Goal: Use online tool/utility: Utilize a website feature to perform a specific function

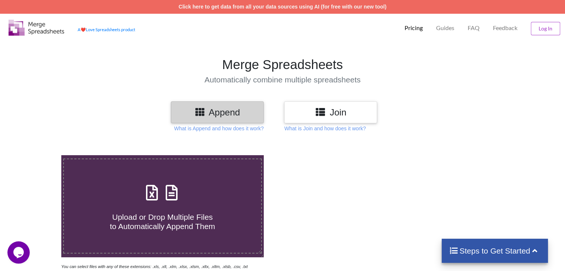
click at [188, 198] on div "Upload or Drop Multiple Files to Automatically Append Them" at bounding box center [162, 206] width 197 height 50
click at [39, 155] on input "Upload or Drop Multiple Files to Automatically Append Them" at bounding box center [39, 155] width 0 height 0
type input "C:\fakepath\PAY SLIP SEPTEMBER-2025_ [PERSON_NAME].xlsx"
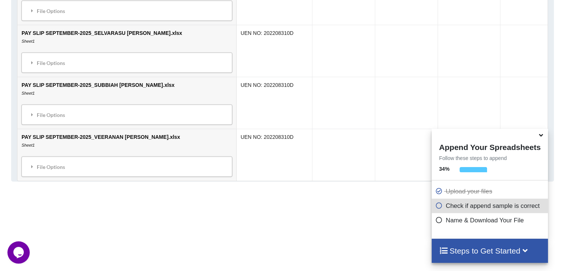
scroll to position [737, 0]
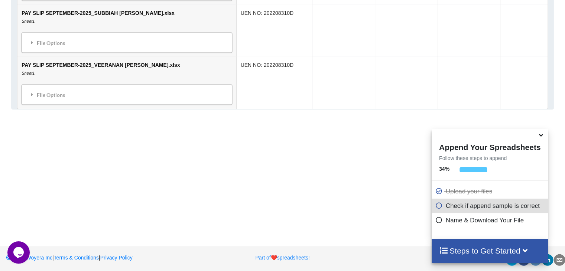
click at [539, 136] on icon at bounding box center [541, 134] width 8 height 7
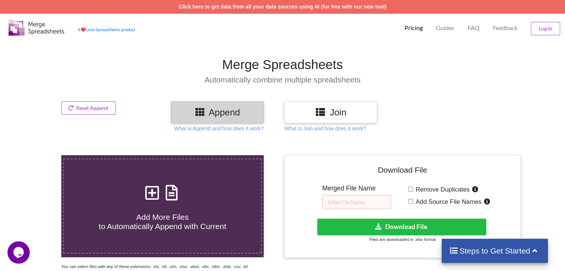
scroll to position [37, 0]
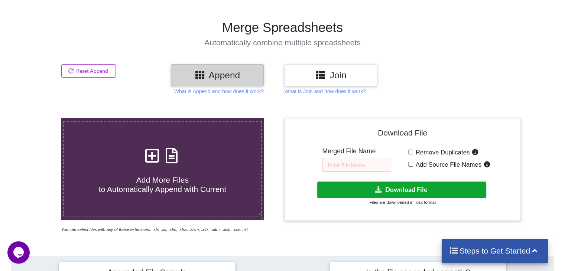
click at [410, 191] on button "Download File" at bounding box center [401, 190] width 169 height 17
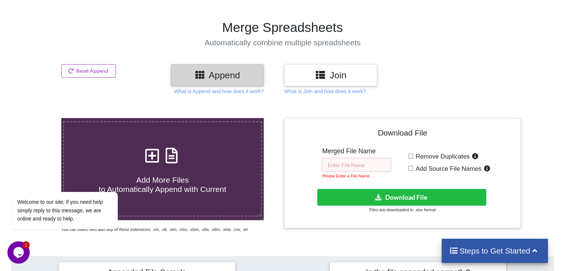
click at [363, 164] on input "text" at bounding box center [356, 165] width 69 height 14
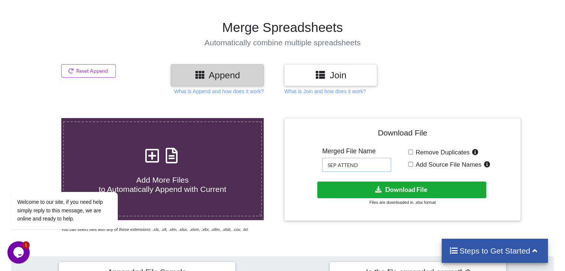
type input "SEP ATTEND"
click at [394, 191] on button "Download File" at bounding box center [401, 190] width 169 height 17
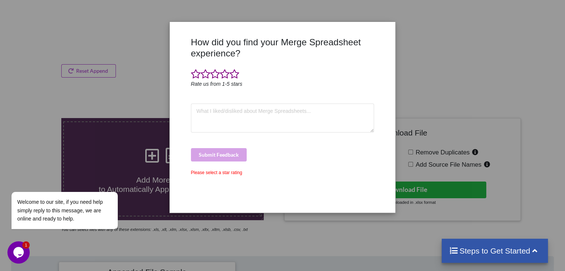
click at [455, 101] on div "How did you find your Merge Spreadsheet experience? Rate us from 1-5 stars Subm…" at bounding box center [282, 135] width 565 height 271
click at [438, 61] on div "How did you find your Merge Spreadsheet experience? Rate us from 1-5 stars Subm…" at bounding box center [282, 135] width 565 height 271
click at [445, 77] on div "How did you find your Merge Spreadsheet experience? Rate us from 1-5 stars Subm…" at bounding box center [282, 135] width 565 height 271
click at [224, 76] on span at bounding box center [225, 74] width 10 height 10
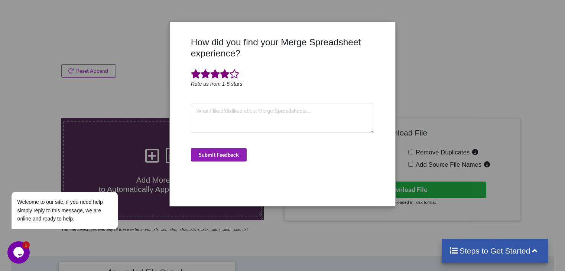
click at [239, 154] on button "Submit Feedback" at bounding box center [219, 154] width 56 height 13
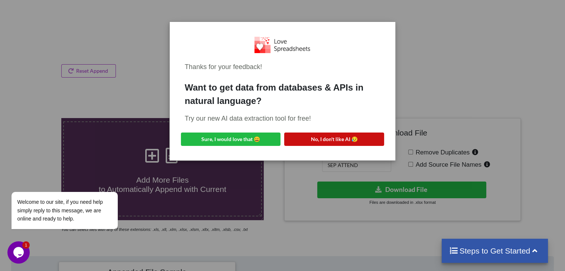
click at [323, 135] on button "No, I don't like AI 😥" at bounding box center [334, 139] width 100 height 13
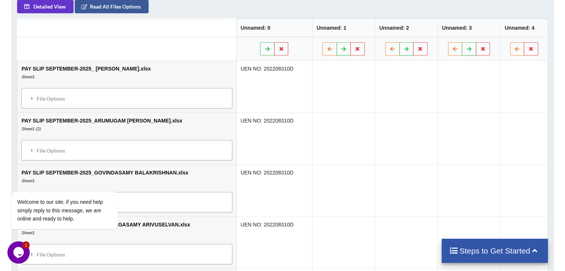
scroll to position [371, 0]
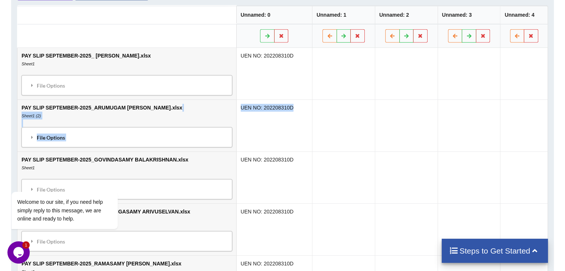
drag, startPoint x: 161, startPoint y: 114, endPoint x: 304, endPoint y: 114, distance: 143.0
click at [302, 114] on tr "PAY SLIP SEPTEMBER-2025_ARUMUGAM [PERSON_NAME].xlsx Sheet1 (2) File Options Imp…" at bounding box center [282, 125] width 530 height 52
click at [282, 130] on td "UEN NO: 202208310D" at bounding box center [274, 125] width 76 height 52
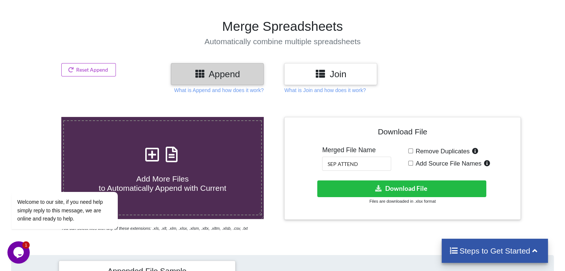
scroll to position [37, 0]
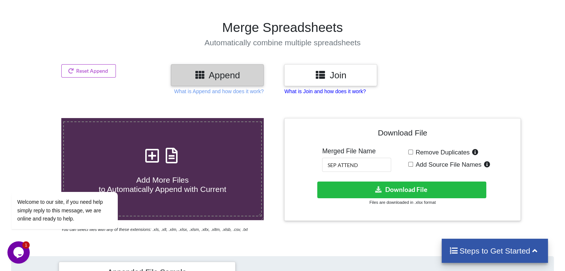
click at [317, 89] on p "What is Join and how does it work?" at bounding box center [324, 91] width 81 height 7
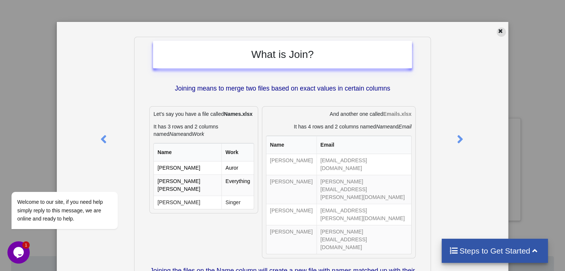
click at [497, 33] on icon at bounding box center [500, 29] width 6 height 5
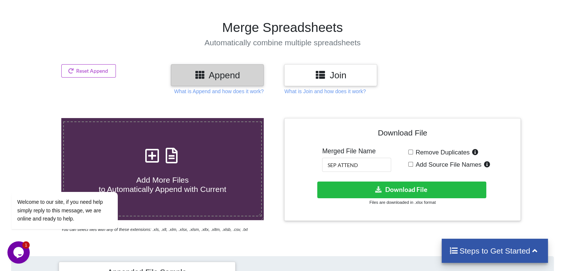
click at [340, 79] on h3 "Join" at bounding box center [331, 75] width 82 height 11
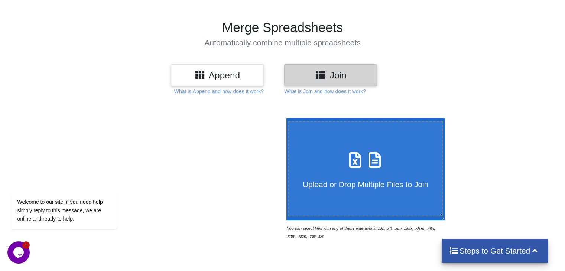
click at [346, 158] on icon at bounding box center [355, 157] width 19 height 16
click at [285, 118] on input "Upload or Drop Multiple Files to Join" at bounding box center [285, 118] width 0 height 0
type input "C:\fakepath\PAY SLIP SEPTEMBER-2025_ [PERSON_NAME].xlsx"
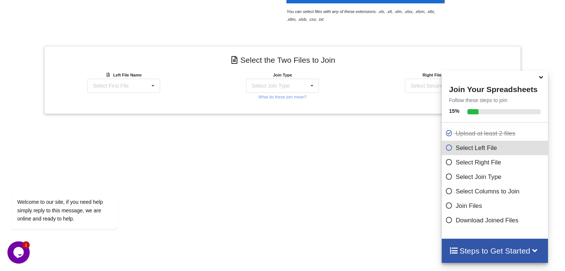
scroll to position [295, 0]
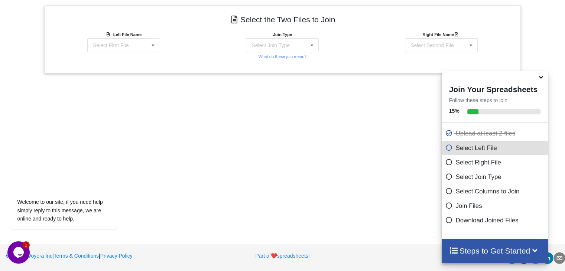
click at [541, 79] on icon at bounding box center [541, 76] width 8 height 7
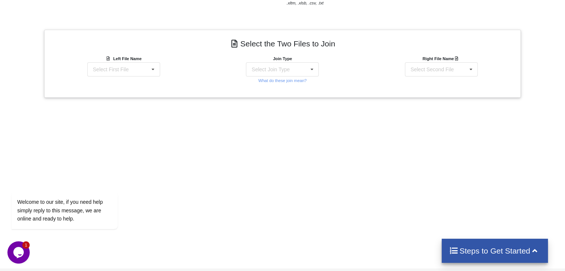
scroll to position [257, 0]
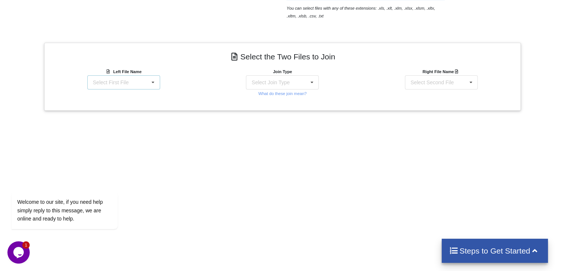
click at [154, 81] on icon at bounding box center [152, 83] width 11 height 14
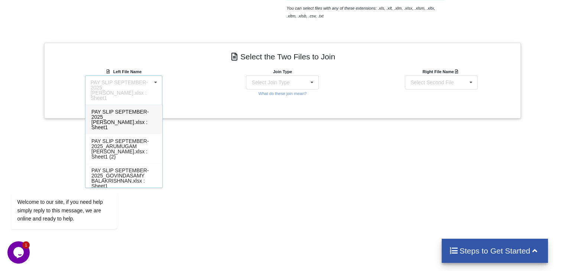
click at [130, 113] on span "PAY SLIP SEPTEMBER-2025_ [PERSON_NAME].xlsx : Sheet1" at bounding box center [120, 120] width 58 height 22
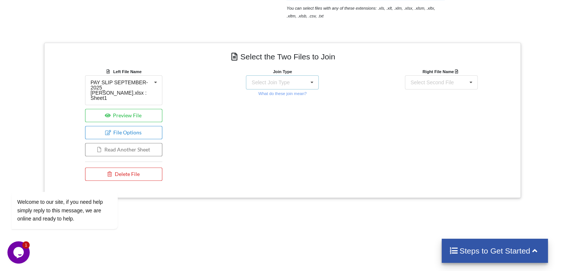
click at [314, 81] on icon at bounding box center [311, 83] width 11 height 14
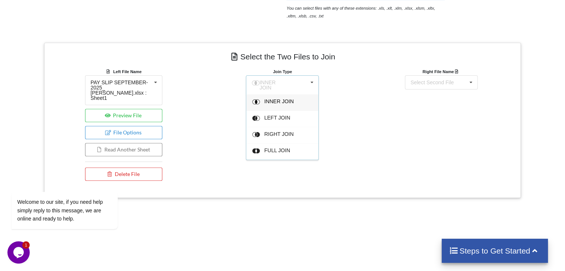
click at [334, 130] on div "Join Type INNER JOIN INNER JOIN LEFT JOIN RIGHT JOIN FULL JOIN What do these jo…" at bounding box center [282, 126] width 159 height 117
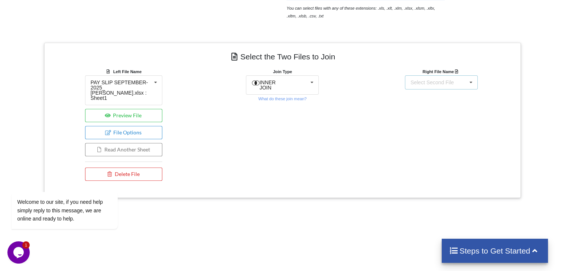
click at [471, 80] on icon at bounding box center [470, 83] width 11 height 14
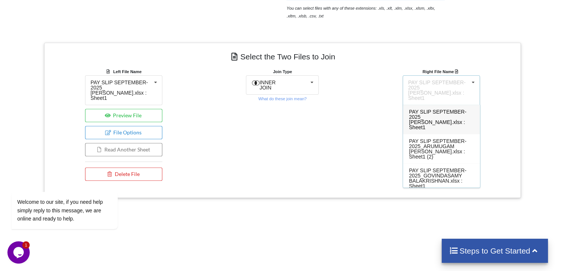
click at [356, 121] on div "Join Type INNER JOIN INNER JOIN LEFT JOIN RIGHT JOIN FULL JOIN What do these jo…" at bounding box center [282, 126] width 159 height 117
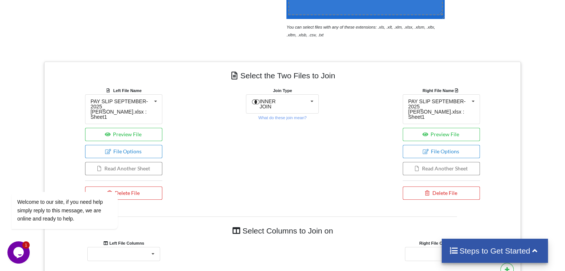
scroll to position [220, 0]
